Goal: Find specific page/section: Find specific page/section

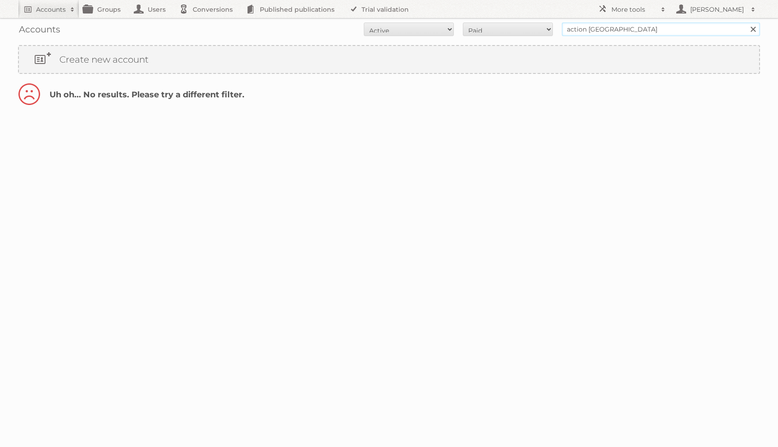
click at [605, 27] on input "action nederland" at bounding box center [661, 30] width 198 height 14
type input "actio nservices"
click at [746, 23] on input "Search" at bounding box center [753, 30] width 14 height 14
click at [603, 30] on input "actio nservices" at bounding box center [661, 30] width 198 height 14
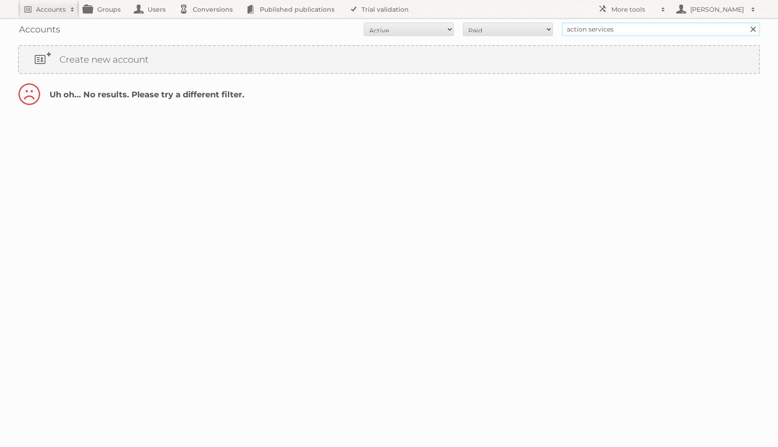
type input "action services"
click at [746, 23] on input "Search" at bounding box center [753, 30] width 14 height 14
click at [633, 22] on div "Accounts All Active Expired Pending All Paid Trials Self service action service…" at bounding box center [389, 29] width 742 height 23
click at [633, 27] on input "action services" at bounding box center [661, 30] width 198 height 14
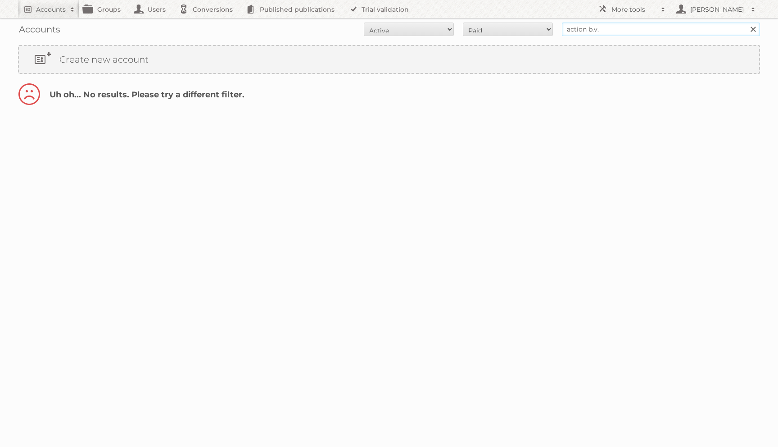
type input "action b.v."
click at [746, 23] on input "Search" at bounding box center [753, 30] width 14 height 14
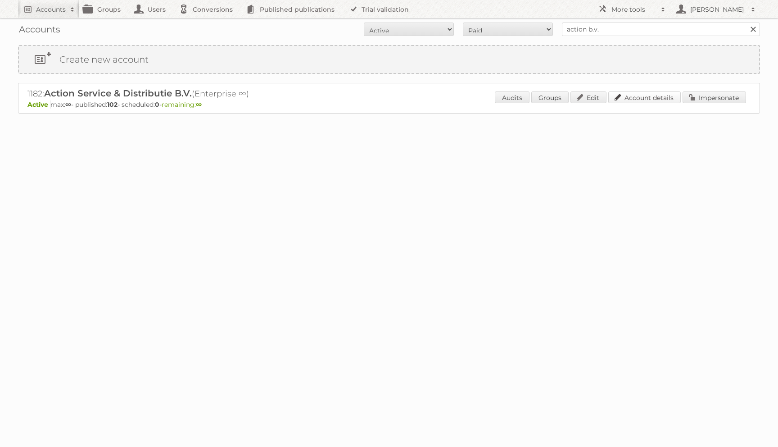
click at [627, 93] on link "Account details" at bounding box center [644, 97] width 72 height 12
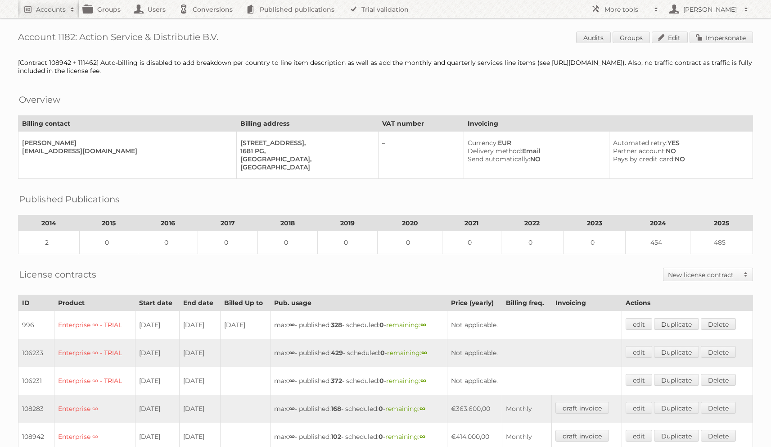
scroll to position [261, 0]
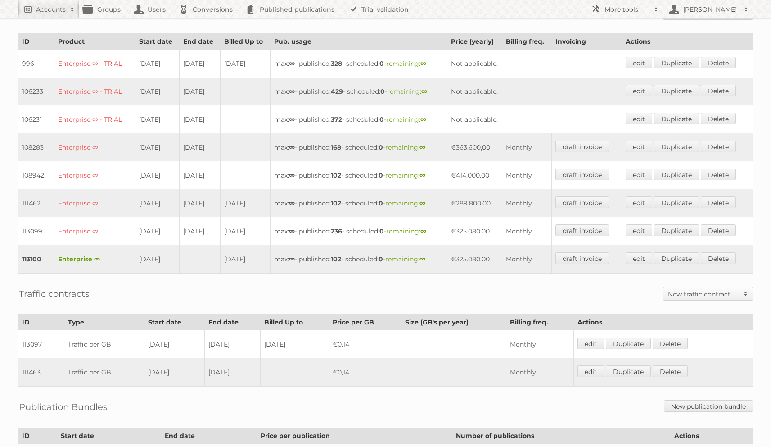
drag, startPoint x: 142, startPoint y: 250, endPoint x: 184, endPoint y: 262, distance: 43.8
click at [184, 262] on tr "113100 Enterprise ∞ 01-07-2025 30-09-2025 max: ∞ - published: 102 - scheduled: …" at bounding box center [385, 259] width 735 height 28
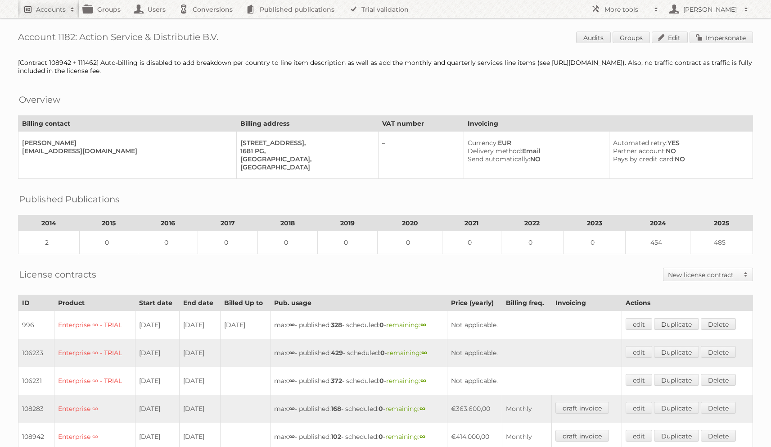
click at [59, 15] on link "Accounts" at bounding box center [48, 9] width 61 height 18
type input"] "o"
type input"] "plus retail"
click at [208, 23] on input "Search" at bounding box center [215, 30] width 14 height 14
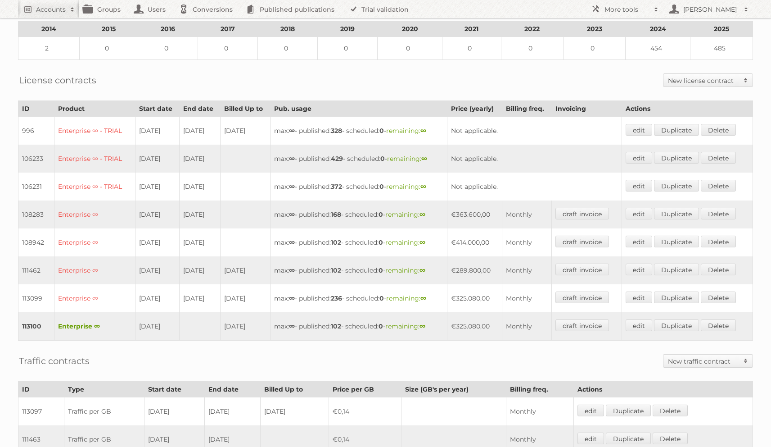
scroll to position [245, 0]
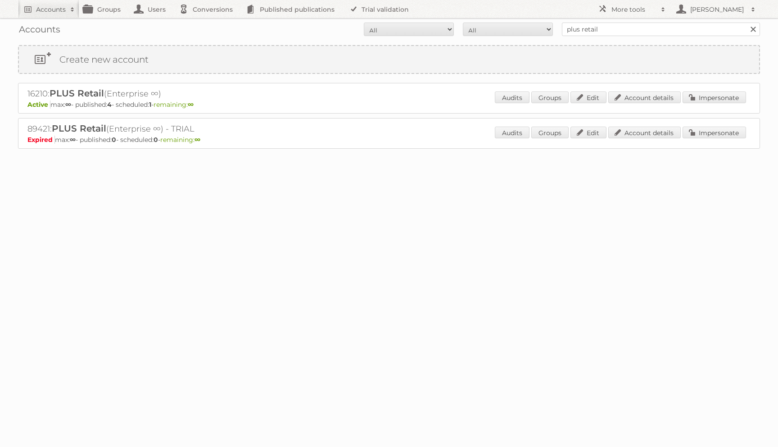
click at [650, 106] on p "Active max: ∞ - published: 4 - scheduled: 1 - remaining: ∞" at bounding box center [388, 104] width 723 height 8
click at [649, 100] on link "Account details" at bounding box center [644, 97] width 72 height 12
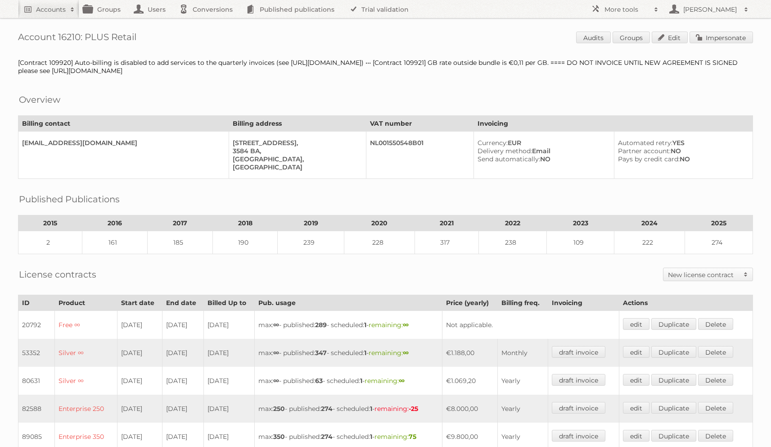
click at [69, 40] on h1 "Account 16210: PLUS Retail Audits Groups Edit Impersonate" at bounding box center [385, 39] width 735 height 14
copy h1 "16210"
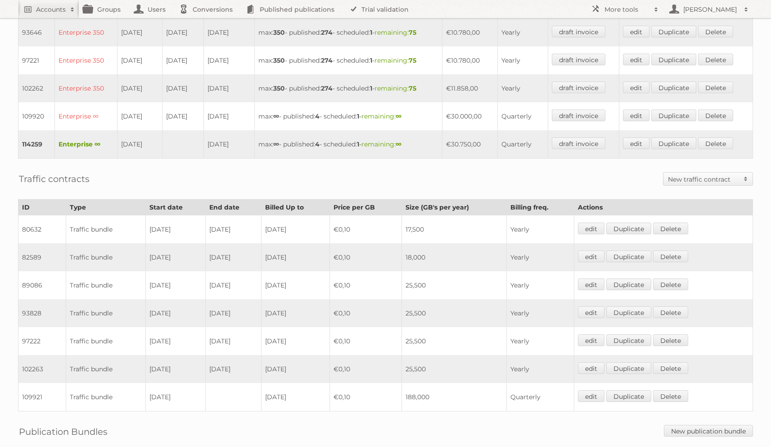
scroll to position [487, 0]
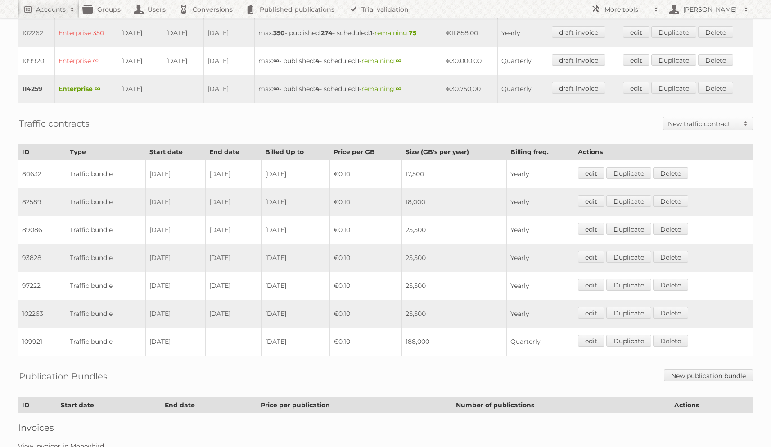
click at [86, 442] on link "View Invoices in Moneybird" at bounding box center [61, 446] width 86 height 8
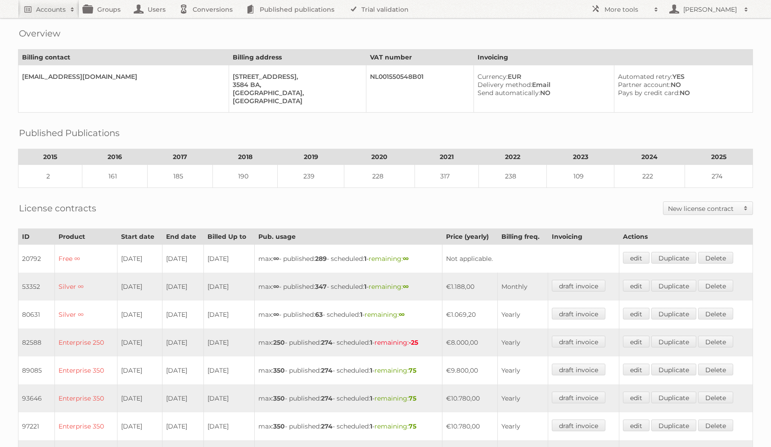
scroll to position [0, 0]
